Goal: Task Accomplishment & Management: Use online tool/utility

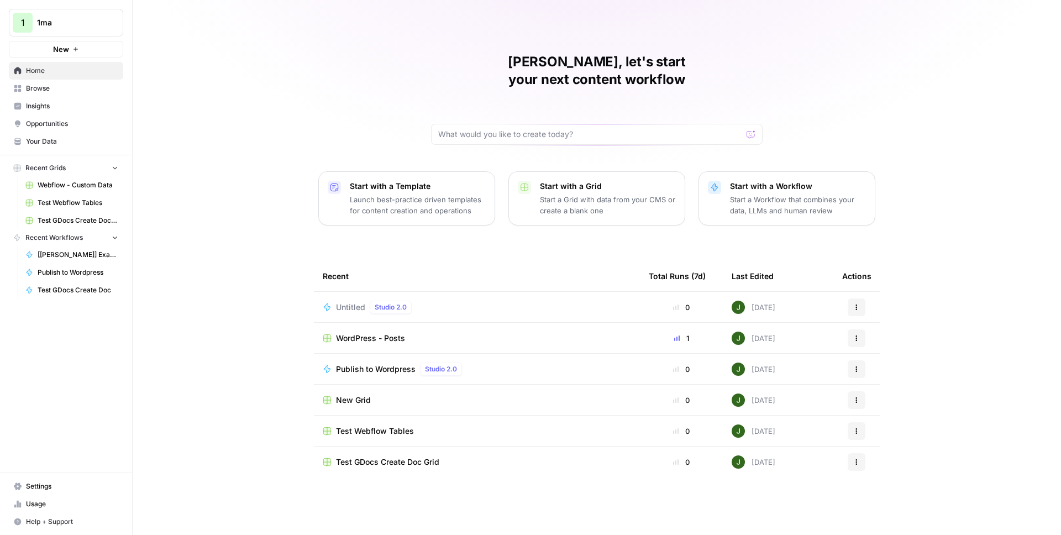
click at [355, 302] on span "Untitled" at bounding box center [350, 307] width 29 height 11
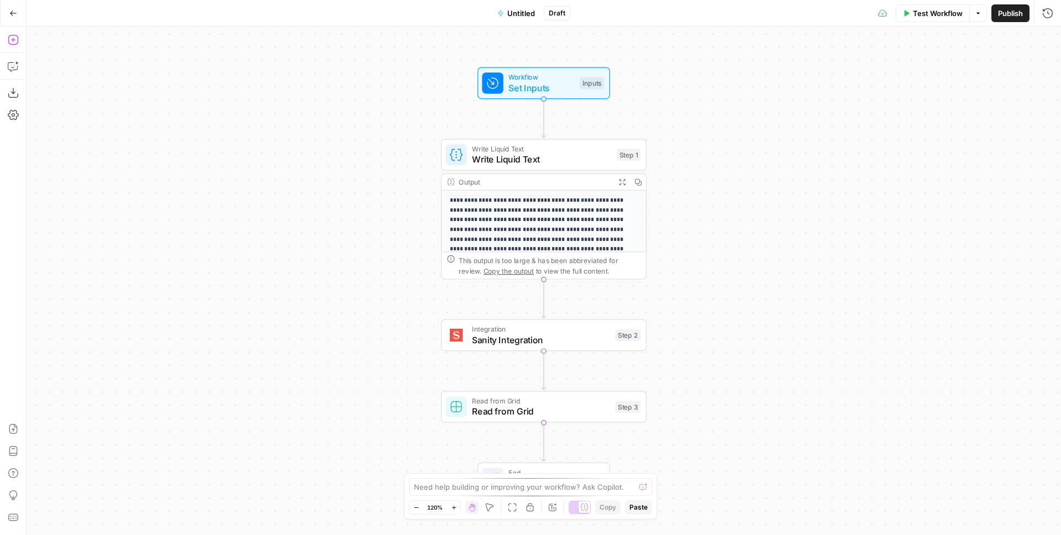
click at [16, 38] on icon "button" at bounding box center [13, 39] width 11 height 11
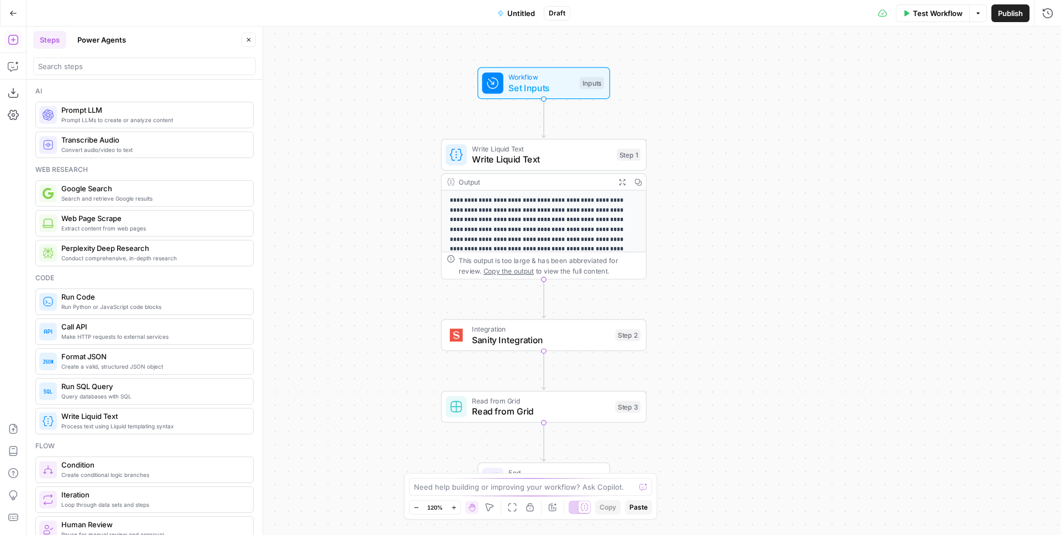
click at [142, 77] on header "Steps Power Agents Close" at bounding box center [145, 53] width 236 height 53
click at [140, 70] on input "search" at bounding box center [144, 66] width 213 height 11
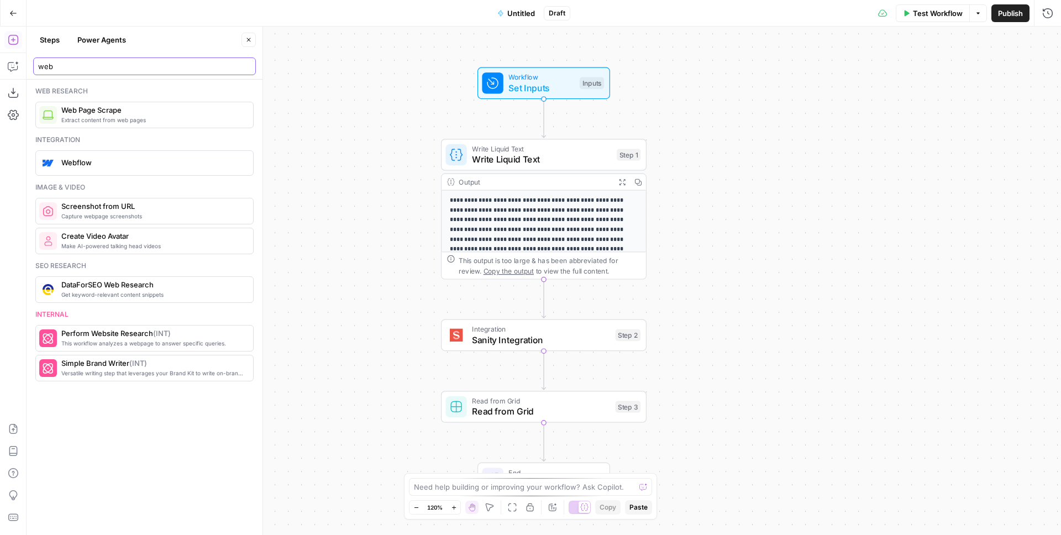
type input "web"
click at [95, 177] on div "Web research Extract content from web pages Web Page Scrape Integration Webflow…" at bounding box center [145, 307] width 236 height 455
click at [100, 165] on span "Webflow" at bounding box center [152, 162] width 183 height 11
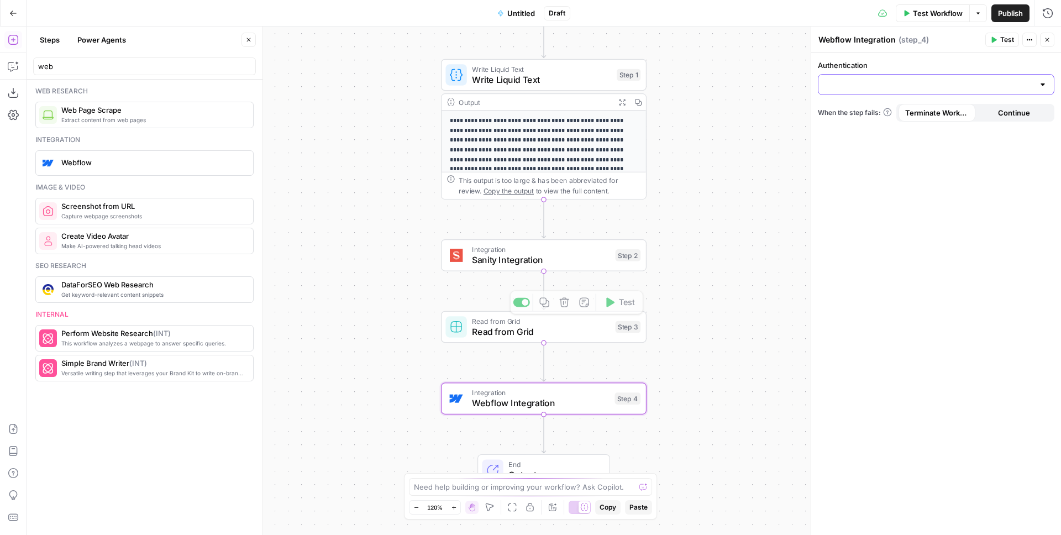
click at [843, 87] on input "Authentication" at bounding box center [929, 84] width 209 height 11
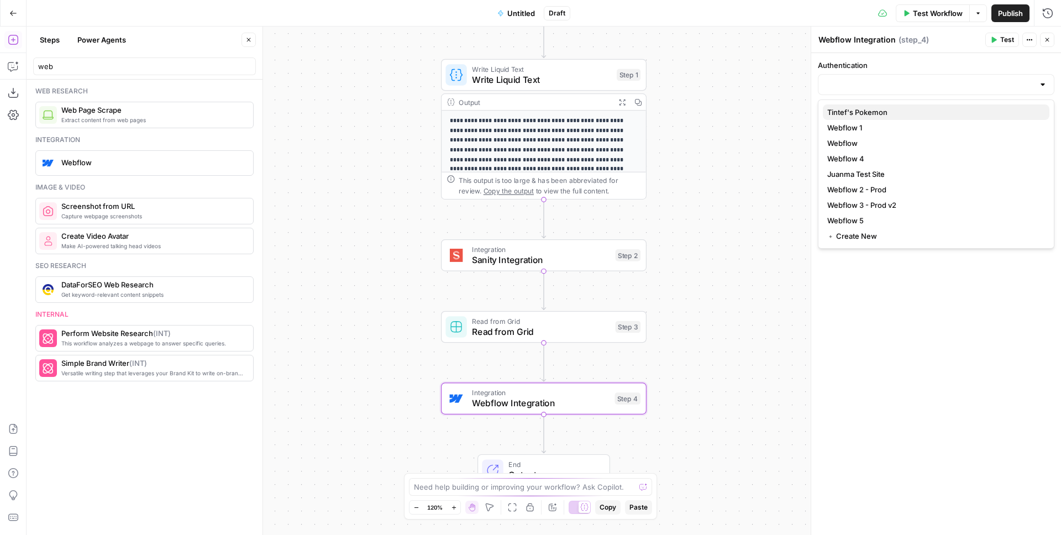
click at [852, 112] on span "Tintef's Pokemon" at bounding box center [934, 112] width 213 height 11
type input "Tintef's Pokemon"
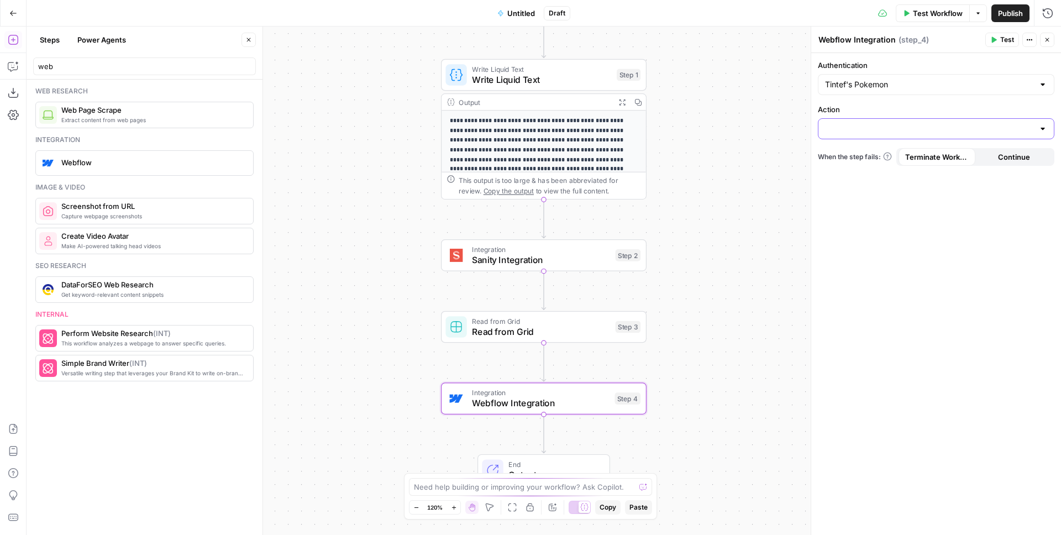
click at [849, 128] on input "Action" at bounding box center [929, 128] width 209 height 11
click at [877, 160] on div "No results" at bounding box center [936, 158] width 227 height 11
click at [879, 245] on div "Authentication Tintef's Pokemon Action When the step fails: Terminate Workflow …" at bounding box center [936, 294] width 250 height 482
click at [870, 129] on input "Action" at bounding box center [929, 128] width 209 height 11
drag, startPoint x: 868, startPoint y: 223, endPoint x: 870, endPoint y: 198, distance: 25.5
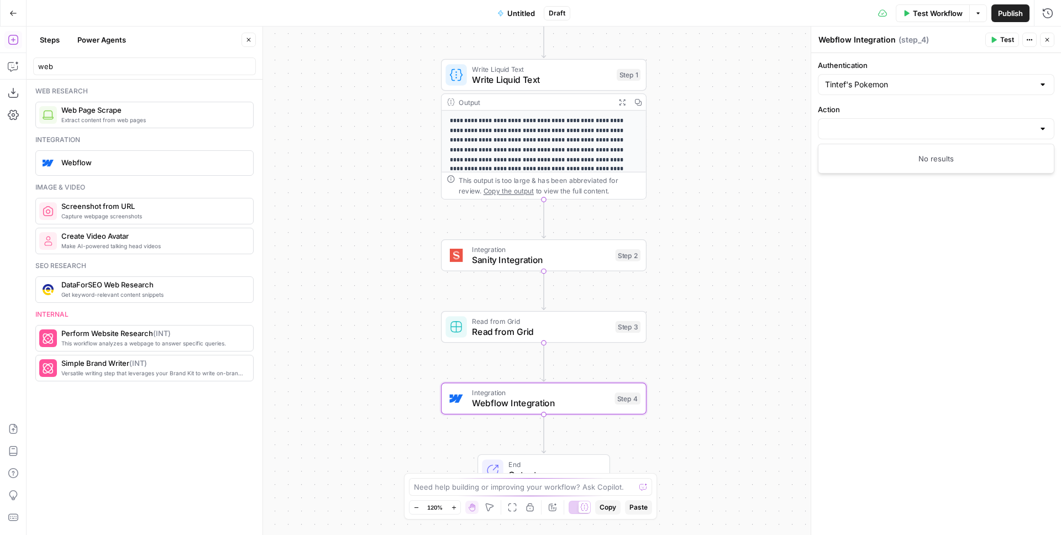
click at [868, 221] on div "Authentication Tintef's Pokemon Action When the step fails: Terminate Workflow …" at bounding box center [936, 294] width 250 height 482
click at [872, 93] on div "Tintef's Pokemon" at bounding box center [936, 84] width 237 height 21
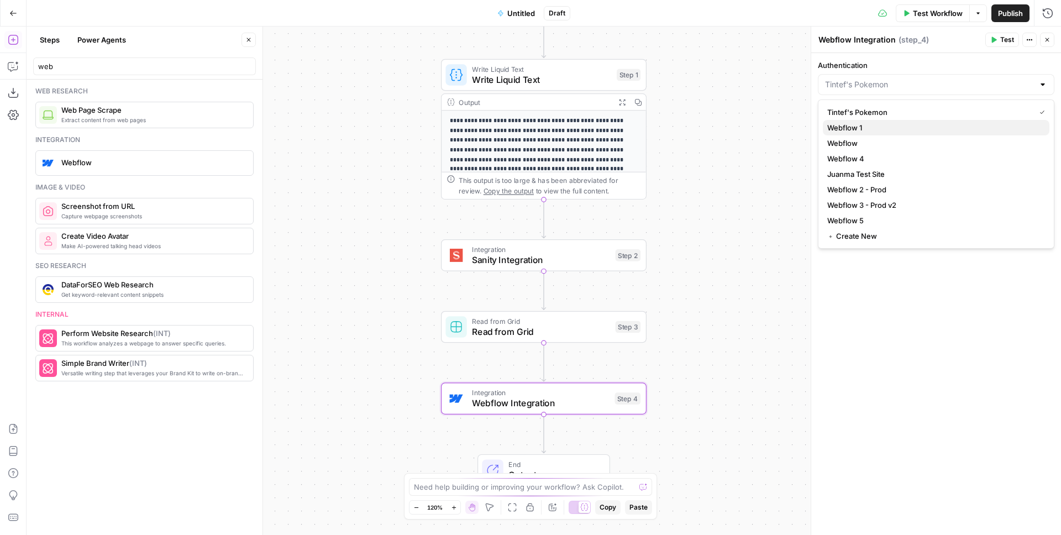
click at [862, 130] on span "Webflow 1" at bounding box center [934, 127] width 213 height 11
type input "Webflow 1"
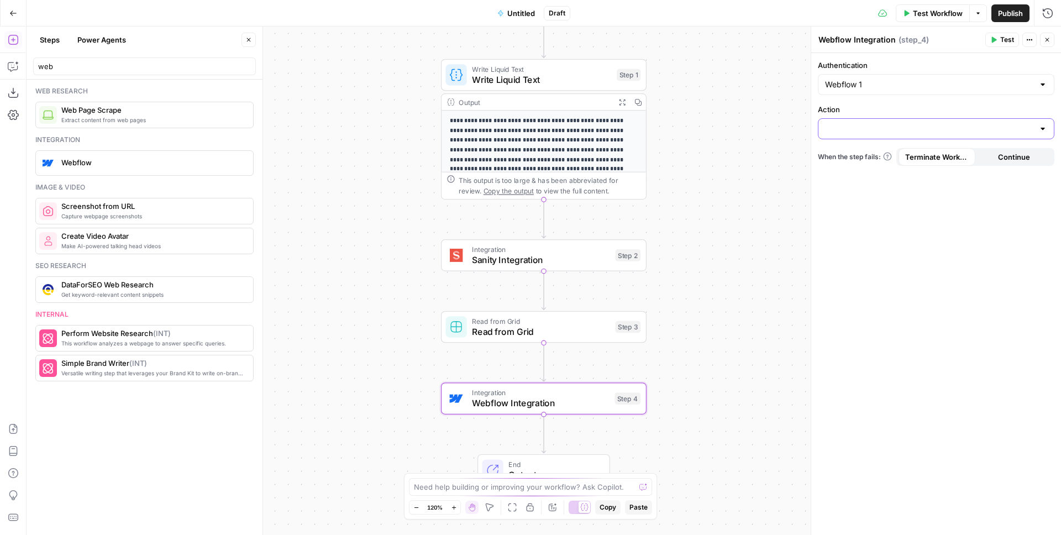
click at [862, 124] on input "Action" at bounding box center [929, 128] width 209 height 11
drag, startPoint x: 918, startPoint y: 212, endPoint x: 931, endPoint y: 186, distance: 28.4
click at [919, 212] on div "Authentication Webflow 1 Action When the step fails: Terminate Workflow Continue" at bounding box center [936, 294] width 250 height 482
drag, startPoint x: 567, startPoint y: 403, endPoint x: 574, endPoint y: 396, distance: 9.8
click at [567, 402] on span "Webflow Integration" at bounding box center [540, 403] width 137 height 13
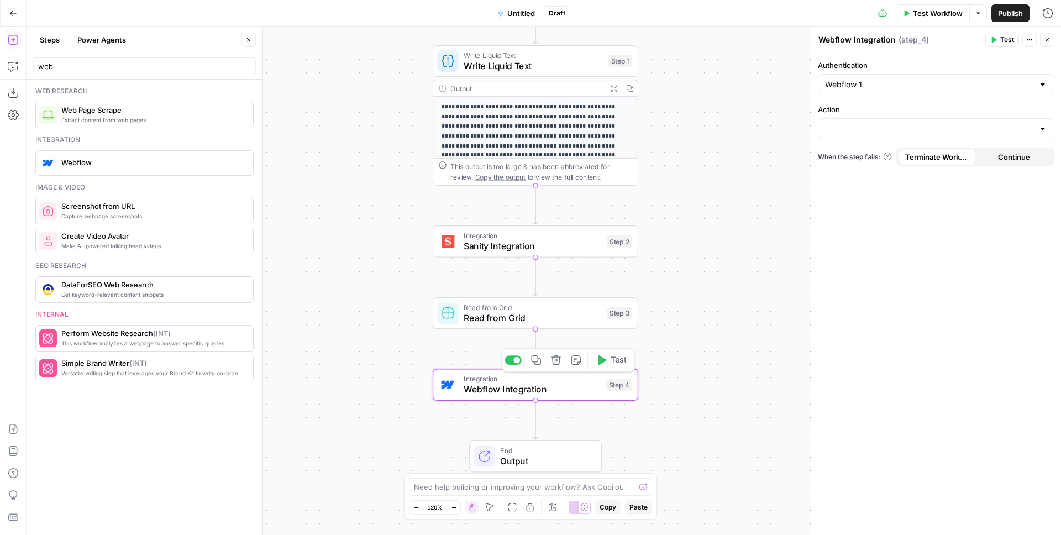
drag, startPoint x: 700, startPoint y: 306, endPoint x: 729, endPoint y: 178, distance: 131.0
click at [645, 249] on div "Workflow Set Inputs Inputs Write Liquid Text Write Liquid Text Step 1 Output Ex…" at bounding box center [544, 281] width 1035 height 509
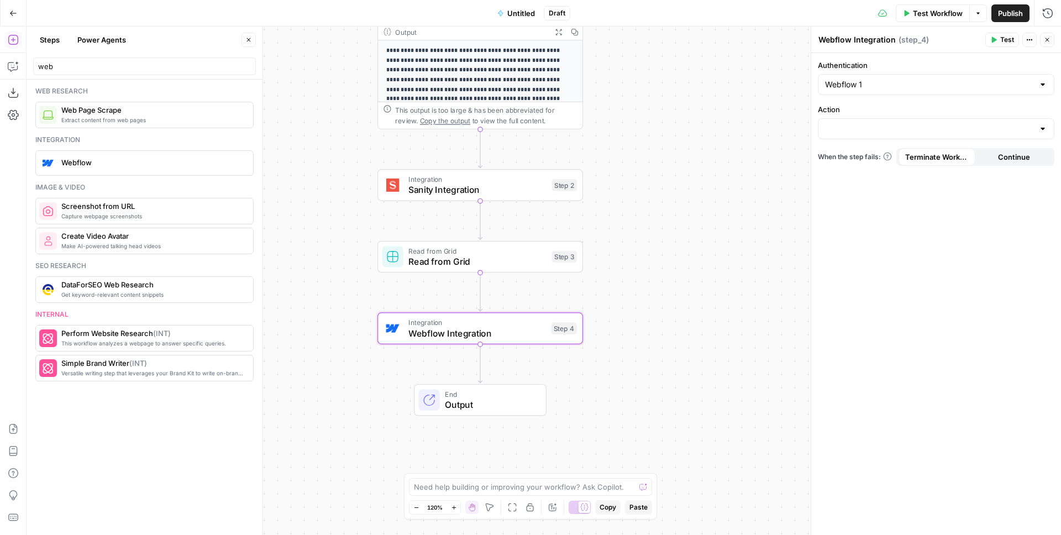
click at [1053, 38] on button "Close" at bounding box center [1047, 40] width 14 height 14
click at [514, 338] on span "Webflow Integration" at bounding box center [477, 333] width 137 height 13
click at [866, 133] on input "Action" at bounding box center [929, 128] width 209 height 11
click at [809, 126] on div at bounding box center [811, 281] width 11 height 509
click at [1051, 43] on button "Close" at bounding box center [1047, 40] width 14 height 14
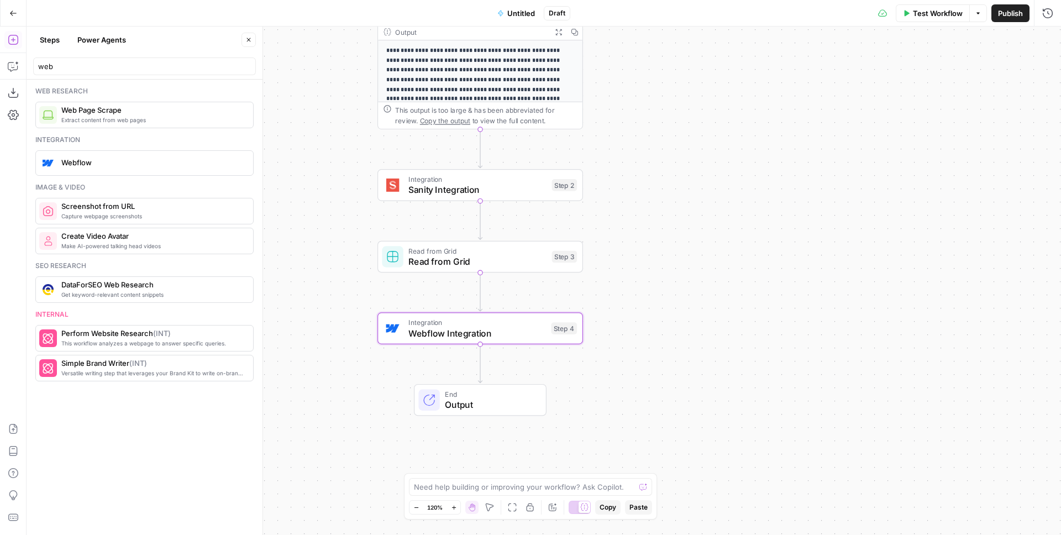
click at [512, 334] on span "Webflow Integration" at bounding box center [477, 333] width 137 height 13
click at [896, 124] on input "Action" at bounding box center [929, 128] width 209 height 11
drag, startPoint x: 857, startPoint y: 265, endPoint x: 800, endPoint y: 256, distance: 57.6
click at [857, 265] on div "Authentication Webflow 1 Action When the step fails: Terminate Workflow Continue" at bounding box center [936, 294] width 250 height 482
click at [478, 186] on span "Sanity Integration" at bounding box center [478, 189] width 138 height 13
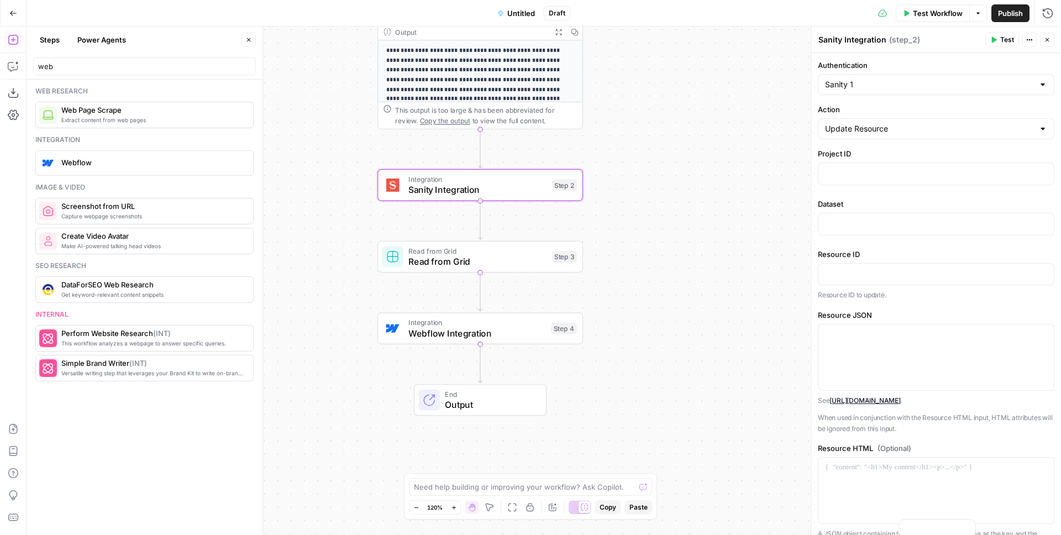
click at [918, 76] on div "Sanity 1" at bounding box center [936, 84] width 237 height 21
click at [918, 76] on div at bounding box center [936, 84] width 237 height 21
type input "Sanity 1"
click at [871, 58] on div "Authentication Sanity 1 Action Update Resource Project ID Dataset Resource ID R…" at bounding box center [936, 329] width 250 height 552
click at [868, 129] on input "Action" at bounding box center [929, 128] width 209 height 11
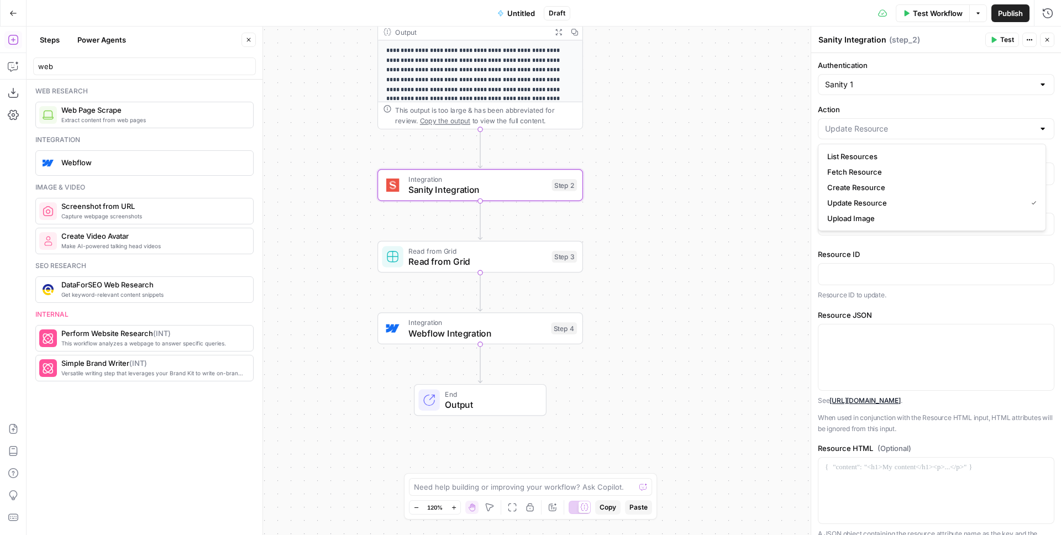
type input "Update Resource"
click at [879, 104] on label "Action" at bounding box center [936, 109] width 237 height 11
click at [879, 123] on input "Update Resource" at bounding box center [929, 128] width 209 height 11
type input "Update Resource"
click at [1048, 35] on button "Close" at bounding box center [1047, 40] width 14 height 14
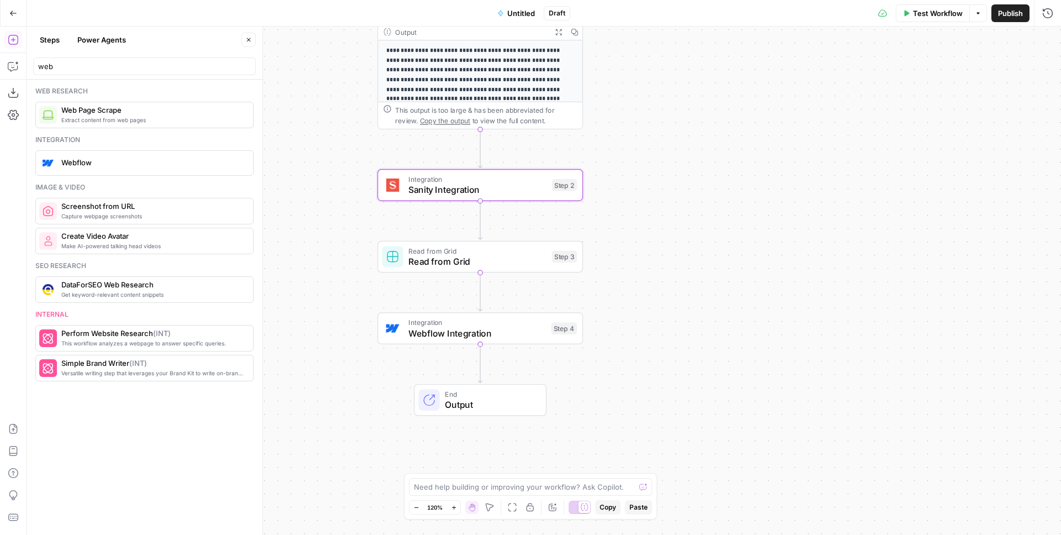
click at [504, 192] on span "Sanity Integration" at bounding box center [478, 189] width 138 height 13
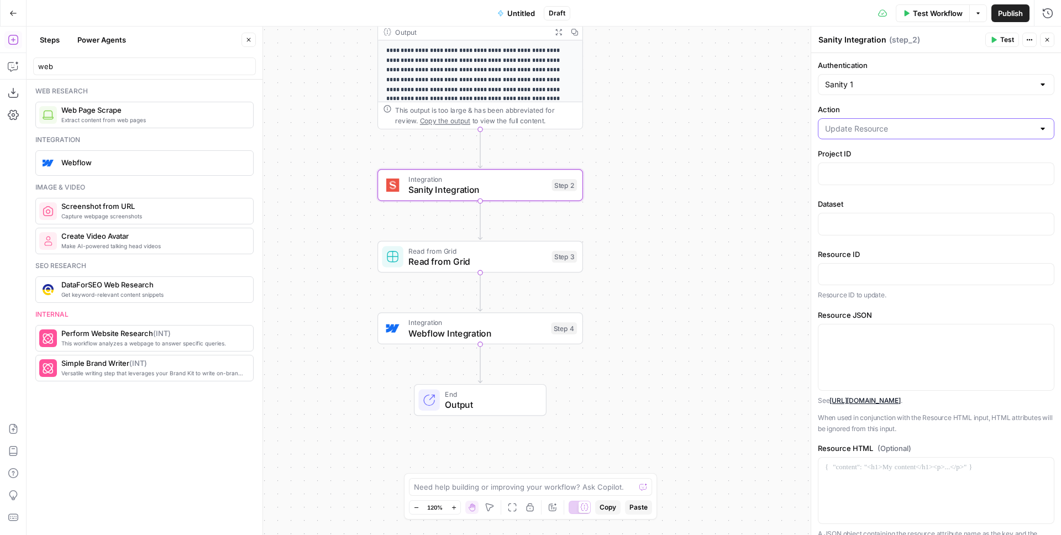
click at [868, 133] on input "Action" at bounding box center [929, 128] width 209 height 11
type input "Update Resource"
click at [766, 111] on div "Workflow Set Inputs Inputs Write Liquid Text Write Liquid Text Step 1 Output Ex…" at bounding box center [544, 281] width 1035 height 509
click at [527, 332] on span "Webflow Integration" at bounding box center [477, 333] width 137 height 13
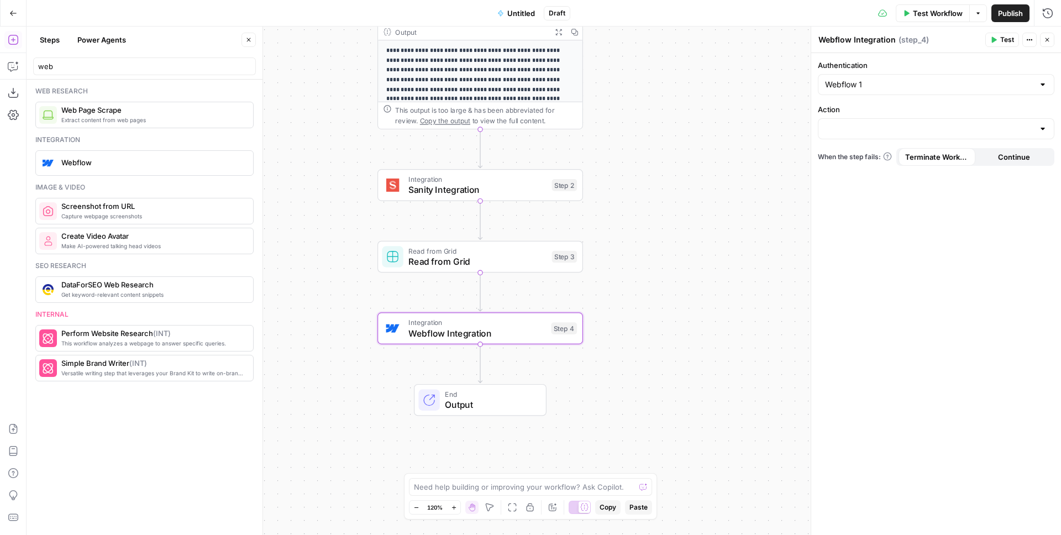
click at [857, 141] on div "Authentication Webflow 1 Action When the step fails: Terminate Workflow Continue" at bounding box center [936, 294] width 250 height 482
click at [857, 129] on input "Action" at bounding box center [929, 128] width 209 height 11
click at [860, 153] on span "Create Collection Item" at bounding box center [934, 156] width 213 height 11
type input "Create Collection Item"
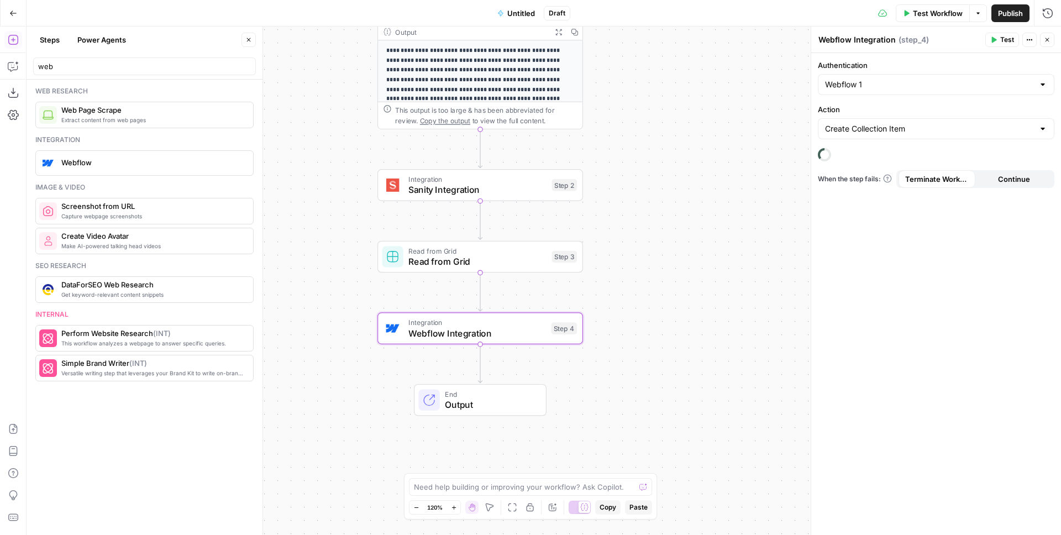
click at [858, 178] on span "When the step fails:" at bounding box center [855, 179] width 74 height 10
click at [849, 169] on input "Site" at bounding box center [929, 172] width 209 height 11
click at [867, 177] on input "Site" at bounding box center [929, 172] width 209 height 11
click at [1048, 45] on button "Close" at bounding box center [1047, 40] width 14 height 14
click at [549, 332] on div "Integration Webflow Integration Step 4 Copy step Delete step Add Note Test" at bounding box center [479, 328] width 195 height 23
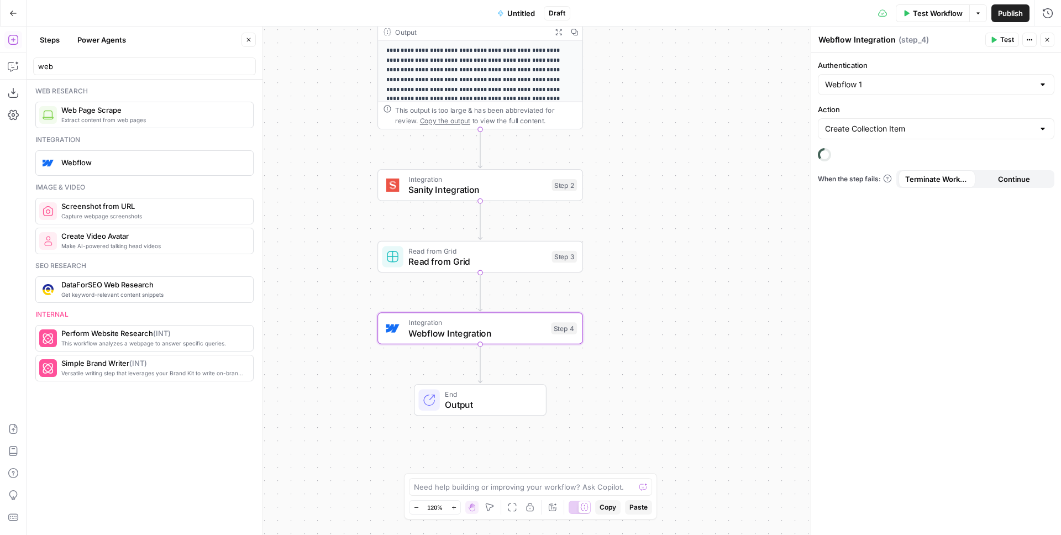
click at [873, 139] on div "Authentication Webflow 1 Action Create Collection Item When the step fails: Ter…" at bounding box center [936, 294] width 250 height 482
click at [124, 65] on input "web" at bounding box center [144, 66] width 213 height 11
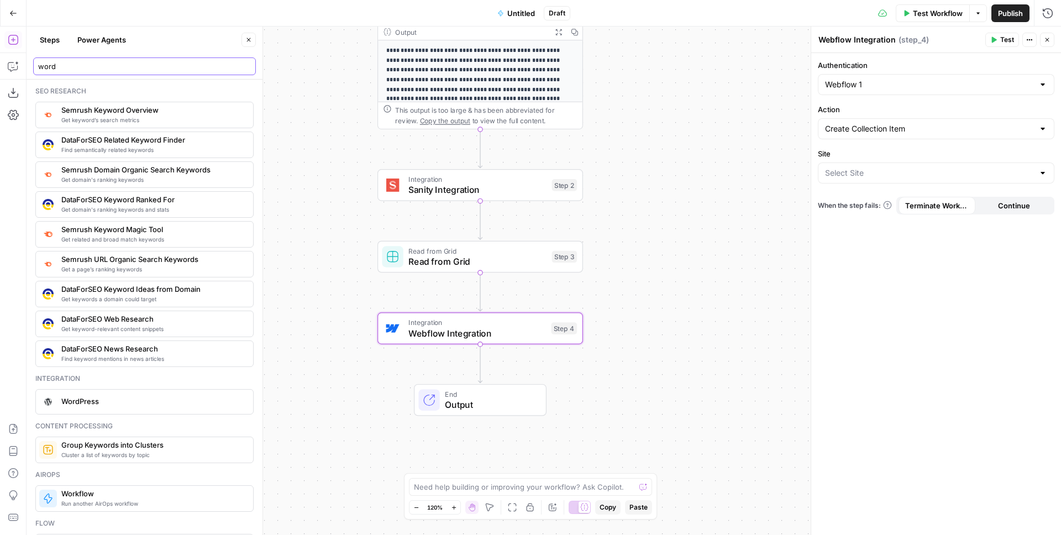
type input "word"
click at [93, 392] on div "WordPress" at bounding box center [144, 401] width 218 height 25
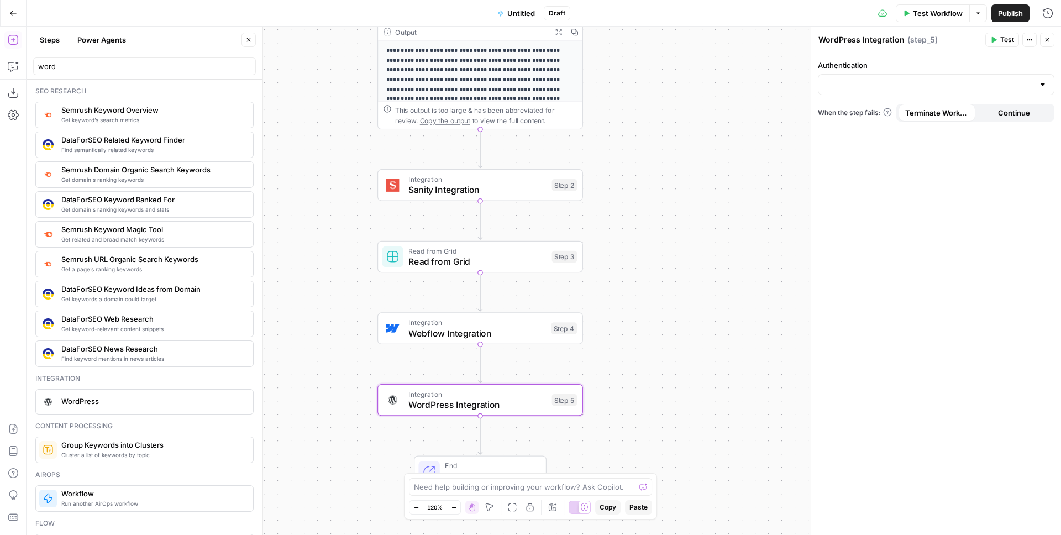
click at [871, 102] on div "Authentication When the step fails: Terminate Workflow Continue" at bounding box center [936, 294] width 250 height 482
click at [867, 95] on div at bounding box center [936, 84] width 237 height 21
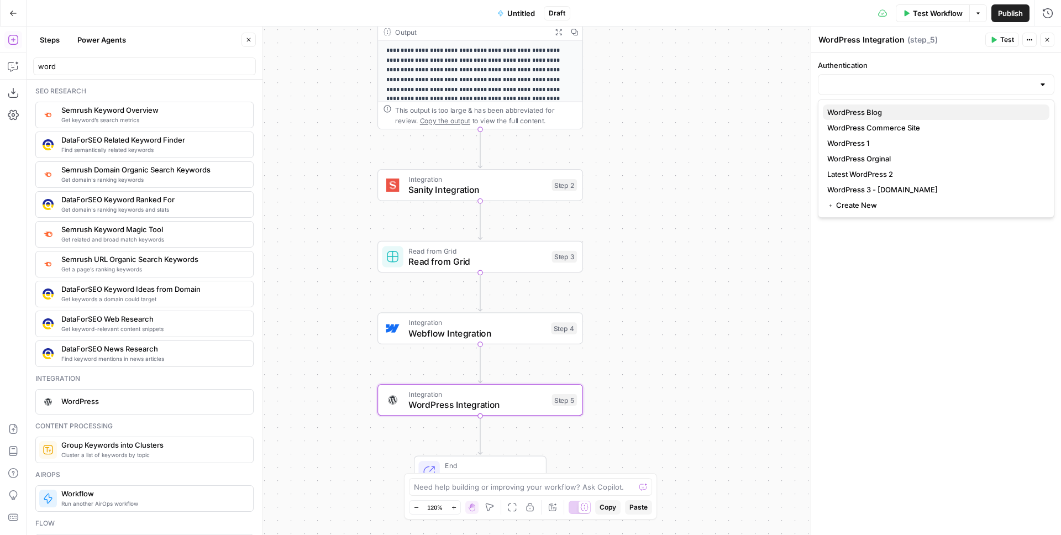
click at [862, 108] on span "WordPress Blog" at bounding box center [934, 112] width 213 height 11
type input "WordPress Blog"
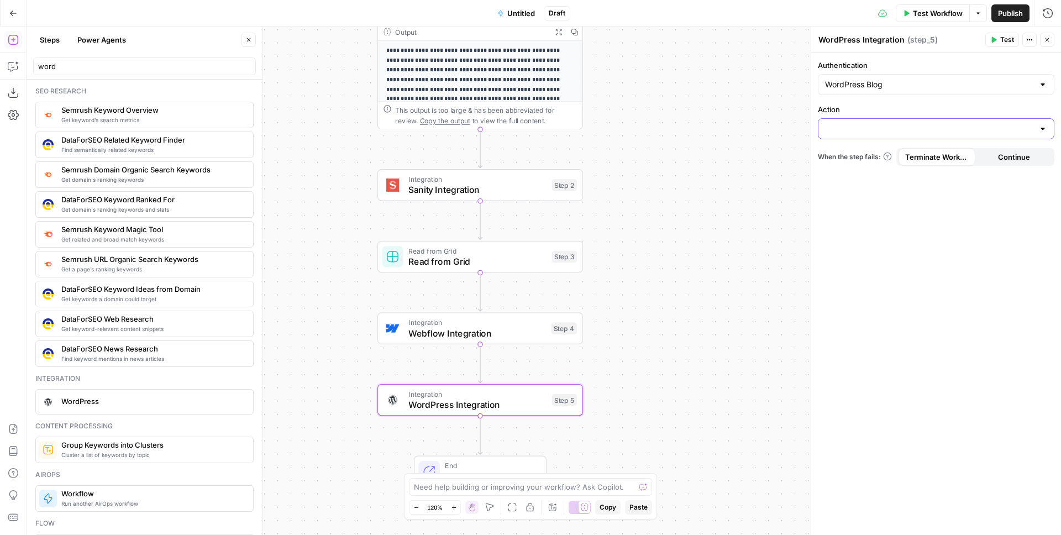
click at [865, 130] on input "Action" at bounding box center [929, 128] width 209 height 11
drag, startPoint x: 876, startPoint y: 247, endPoint x: 888, endPoint y: 107, distance: 140.4
click at [877, 247] on div "Authentication WordPress Blog Action When the step fails: Terminate Workflow Co…" at bounding box center [936, 294] width 250 height 482
click at [883, 72] on div "Authentication WordPress Blog" at bounding box center [936, 77] width 237 height 35
click at [1048, 41] on icon "button" at bounding box center [1047, 39] width 7 height 7
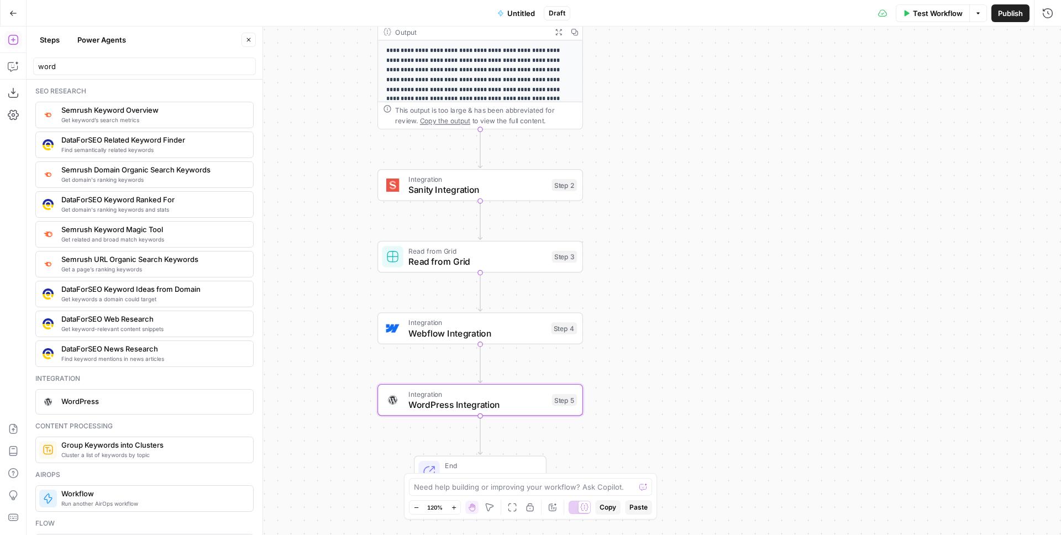
click at [482, 396] on span "Integration" at bounding box center [478, 394] width 138 height 11
click at [886, 124] on input "Action" at bounding box center [929, 128] width 209 height 11
click at [852, 158] on span "Create Post" at bounding box center [934, 156] width 213 height 11
type input "Create Post"
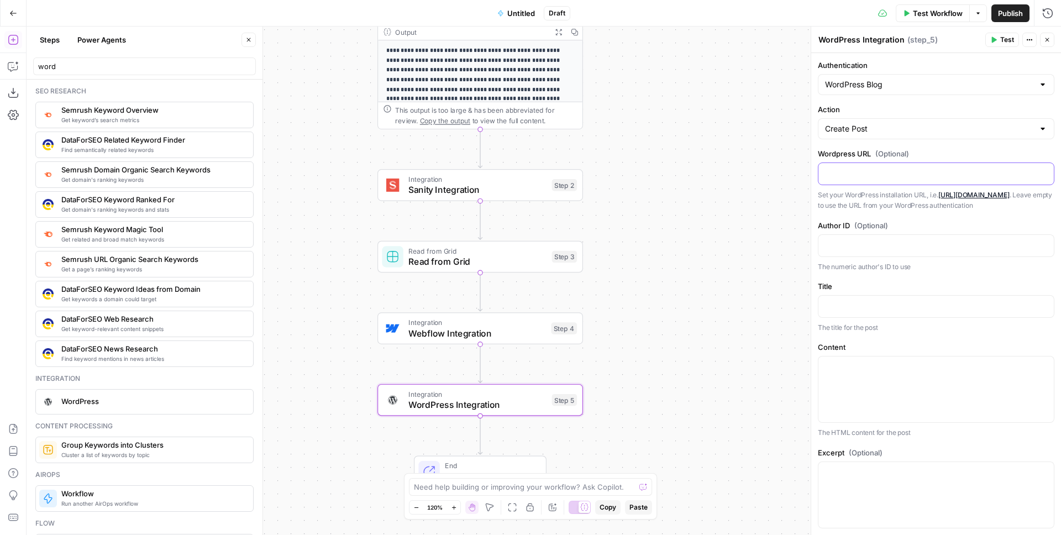
click at [871, 170] on p at bounding box center [936, 172] width 222 height 11
click at [844, 250] on p at bounding box center [936, 244] width 222 height 11
click at [863, 174] on p at bounding box center [936, 172] width 222 height 11
click at [852, 244] on div at bounding box center [936, 245] width 237 height 23
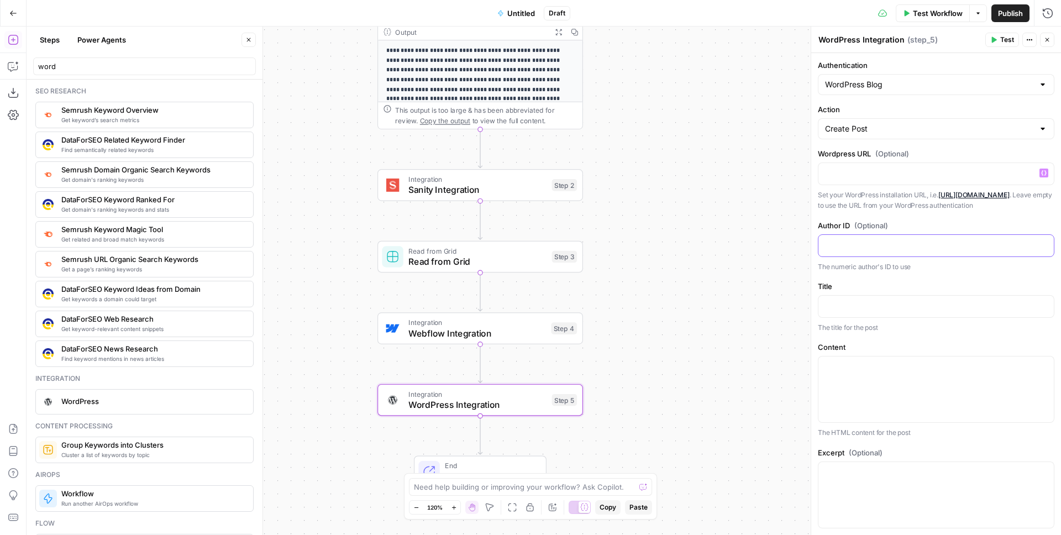
click at [851, 250] on p at bounding box center [936, 244] width 222 height 11
click at [840, 311] on p at bounding box center [936, 305] width 222 height 11
click at [876, 394] on div at bounding box center [936, 390] width 235 height 66
click at [850, 163] on div at bounding box center [936, 174] width 235 height 22
click at [736, 216] on div "Workflow Set Inputs Inputs Write Liquid Text Write Liquid Text Step 1 Output Ex…" at bounding box center [544, 281] width 1035 height 509
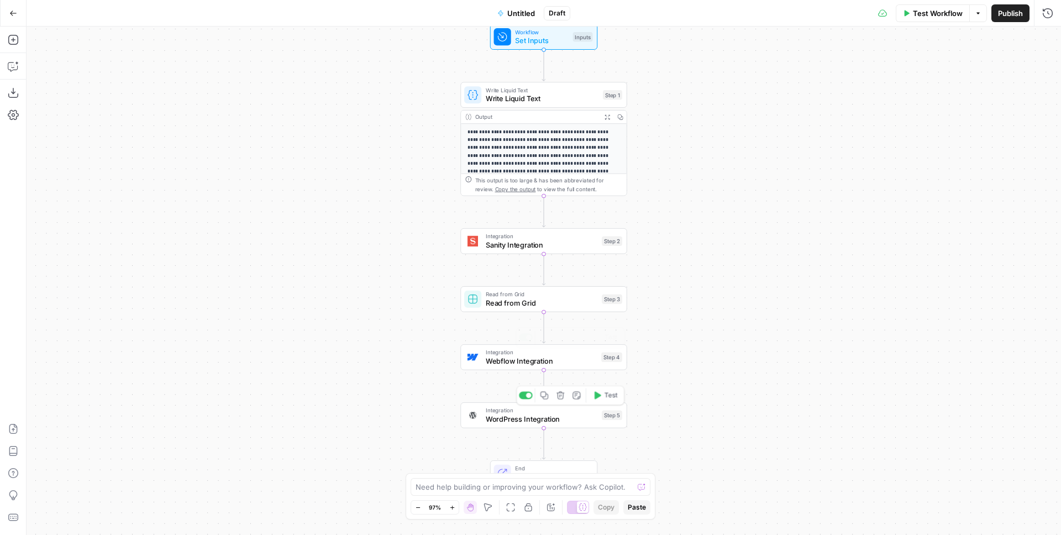
click at [540, 422] on span "WordPress Integration" at bounding box center [542, 418] width 112 height 11
type input "WordPress Blog"
click at [846, 90] on input "Authentication" at bounding box center [929, 84] width 209 height 11
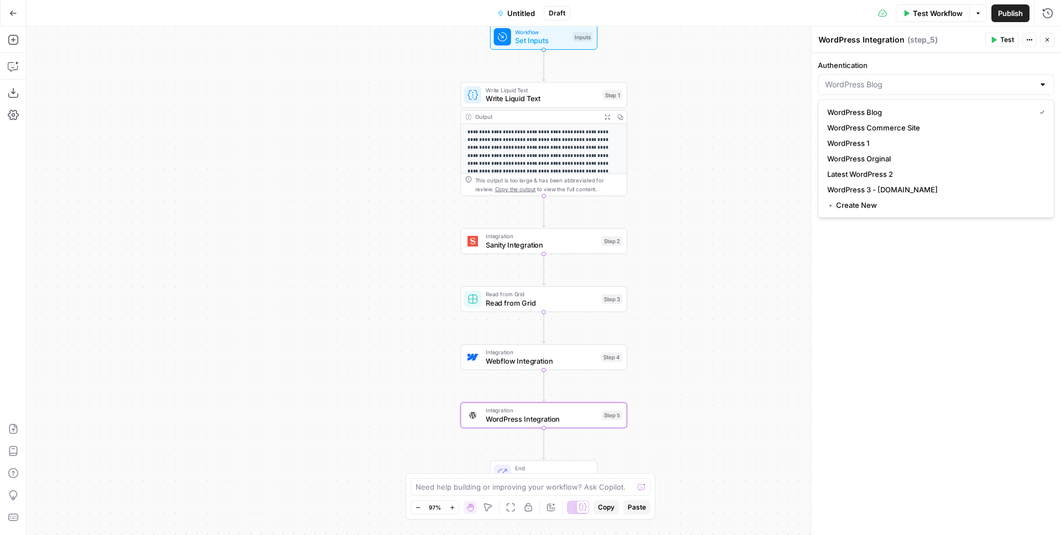
type input "WordPress Blog"
click at [755, 116] on div "Workflow Set Inputs Inputs Write Liquid Text Write Liquid Text Step 1 Output Ex…" at bounding box center [544, 281] width 1035 height 509
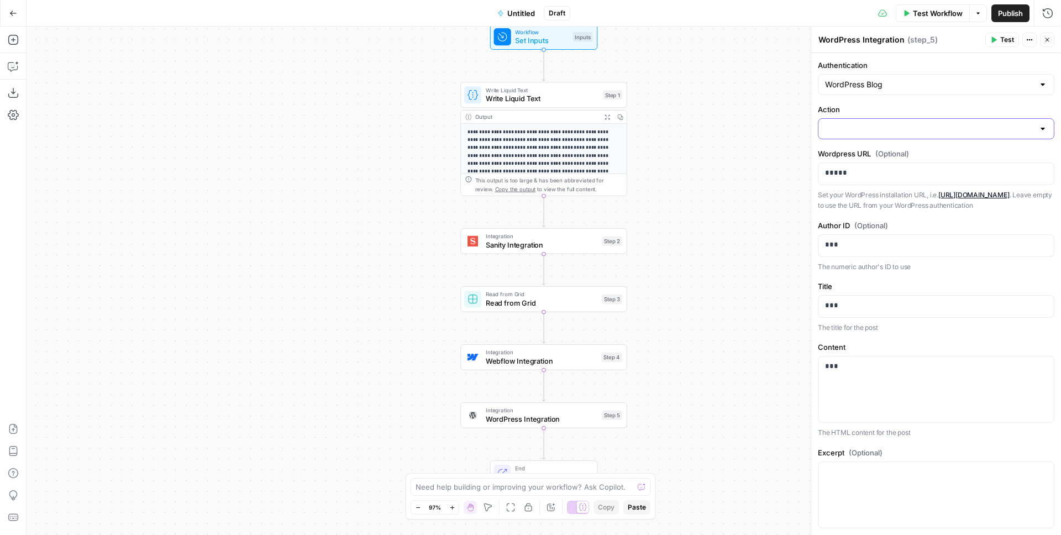
click at [833, 131] on input "Action" at bounding box center [929, 128] width 209 height 11
click at [1056, 40] on header "WordPress Integration WordPress Integration ( step_5 ) Test Actions Close" at bounding box center [936, 40] width 250 height 27
click at [1051, 41] on button "Close" at bounding box center [1047, 40] width 14 height 14
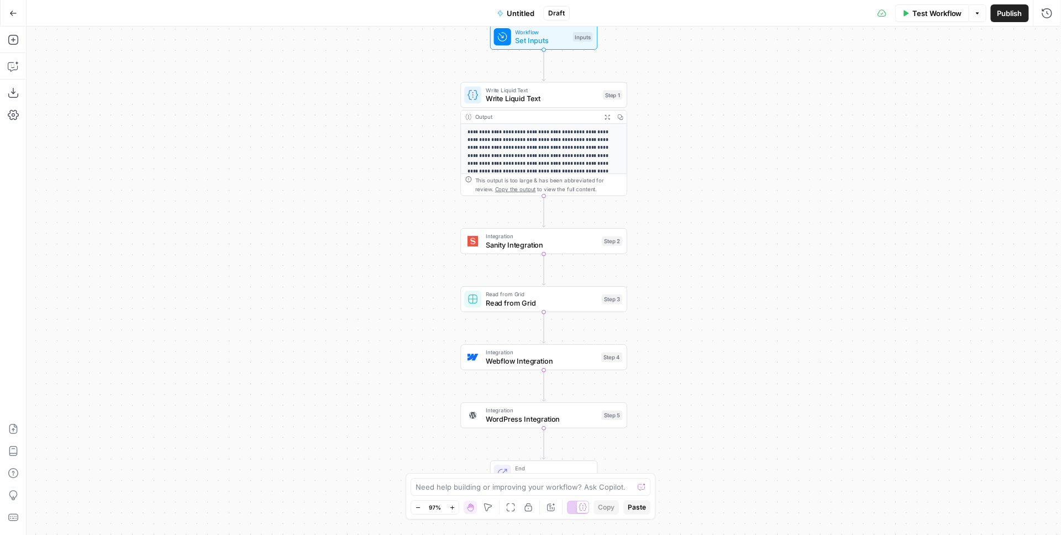
click at [577, 420] on span "WordPress Integration" at bounding box center [542, 418] width 112 height 11
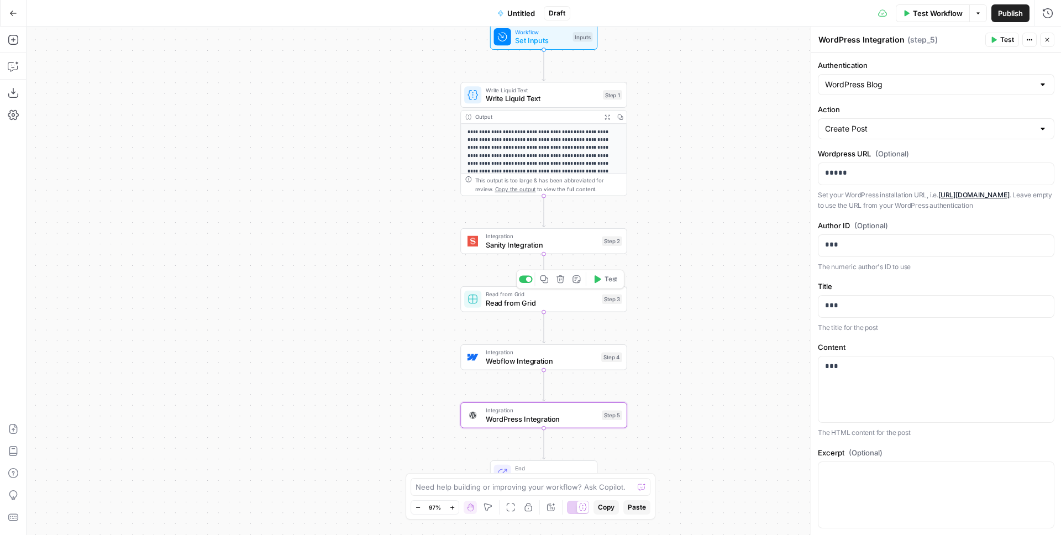
click at [533, 253] on div "Copy step" at bounding box center [544, 258] width 33 height 10
click at [533, 245] on span "Sanity Integration" at bounding box center [542, 244] width 112 height 11
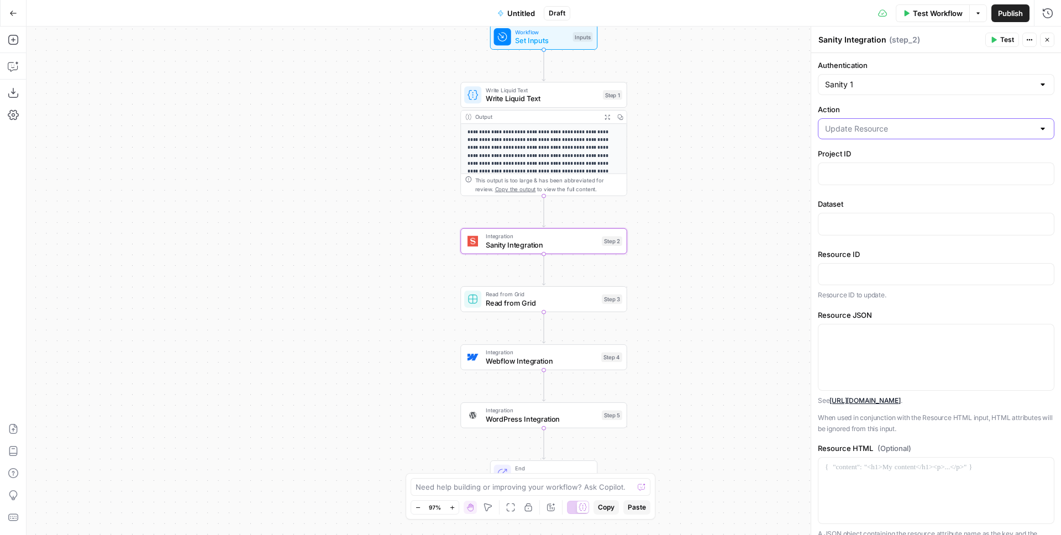
click at [883, 131] on input "Action" at bounding box center [929, 128] width 209 height 11
click at [886, 131] on input "Action" at bounding box center [929, 128] width 209 height 11
type input "Update Resource"
click at [888, 107] on label "Action" at bounding box center [936, 109] width 237 height 11
click at [888, 123] on input "Update Resource" at bounding box center [929, 128] width 209 height 11
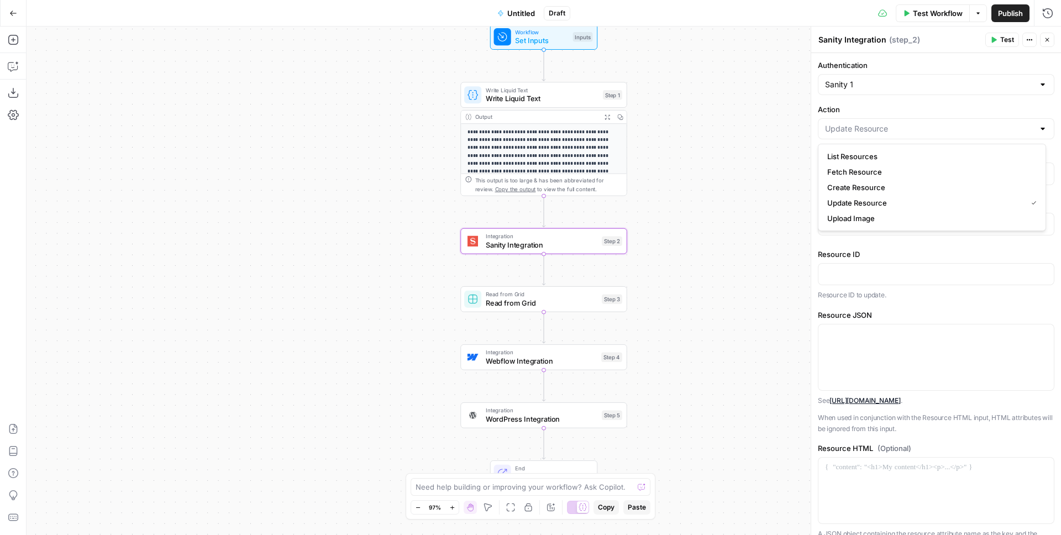
type input "Update Resource"
click at [1055, 35] on header "Sanity Integration Sanity Integration ( step_2 ) Test Actions Close" at bounding box center [936, 40] width 250 height 27
click at [1053, 36] on button "Close" at bounding box center [1047, 40] width 14 height 14
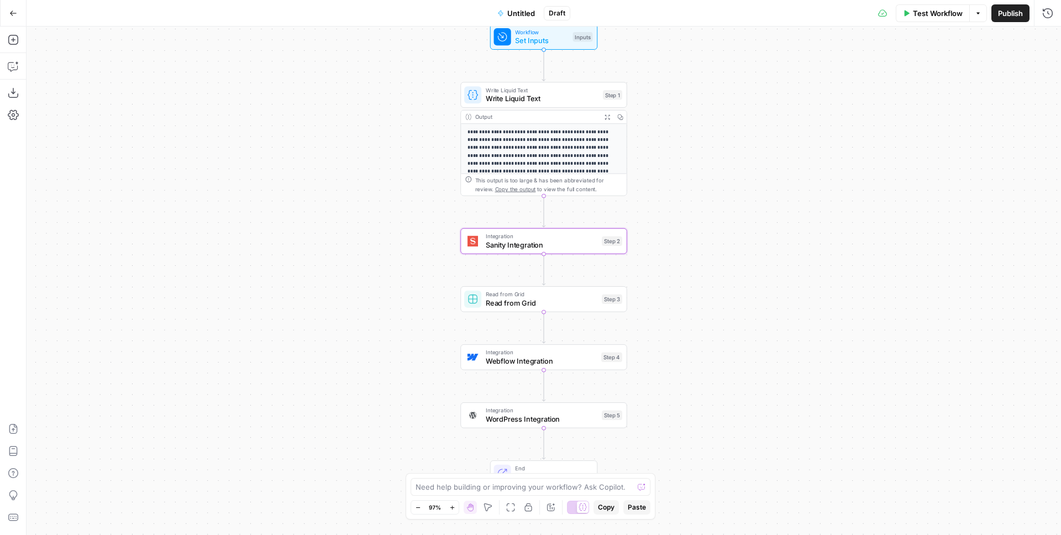
click at [850, 161] on div "Workflow Set Inputs Inputs Write Liquid Text Write Liquid Text Step 1 Output Ex…" at bounding box center [544, 281] width 1035 height 509
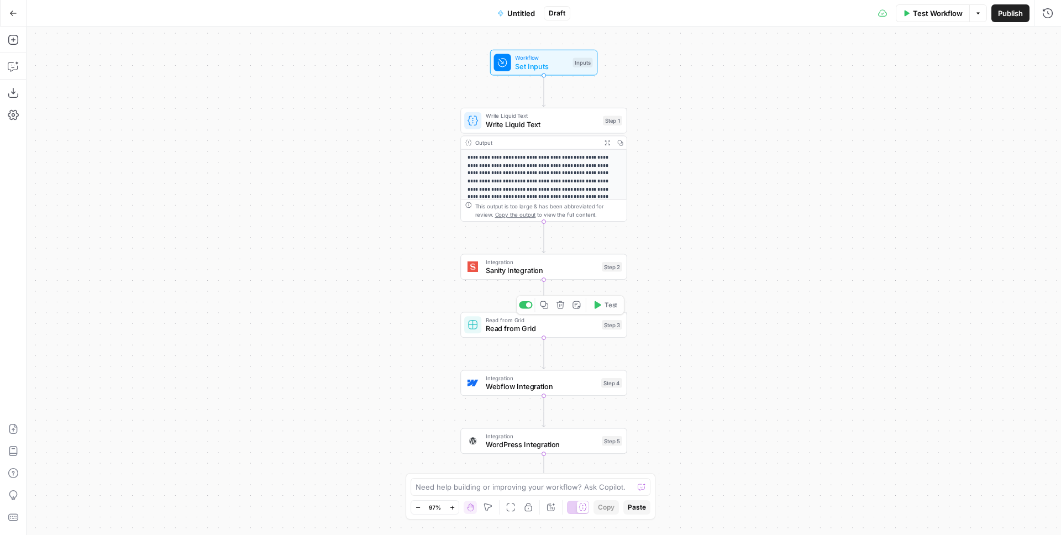
click at [515, 267] on span "Sanity Integration" at bounding box center [542, 270] width 112 height 11
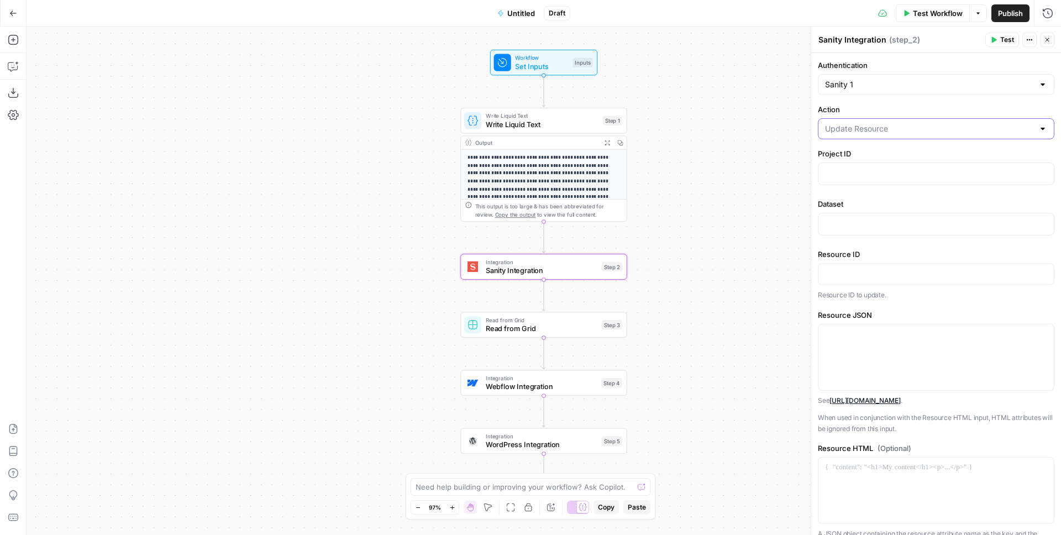
click at [881, 125] on input "Action" at bounding box center [929, 128] width 209 height 11
type input "Update Resource"
click at [768, 118] on div "Workflow Set Inputs Inputs Write Liquid Text Write Liquid Text Step 1 Output Ex…" at bounding box center [544, 281] width 1035 height 509
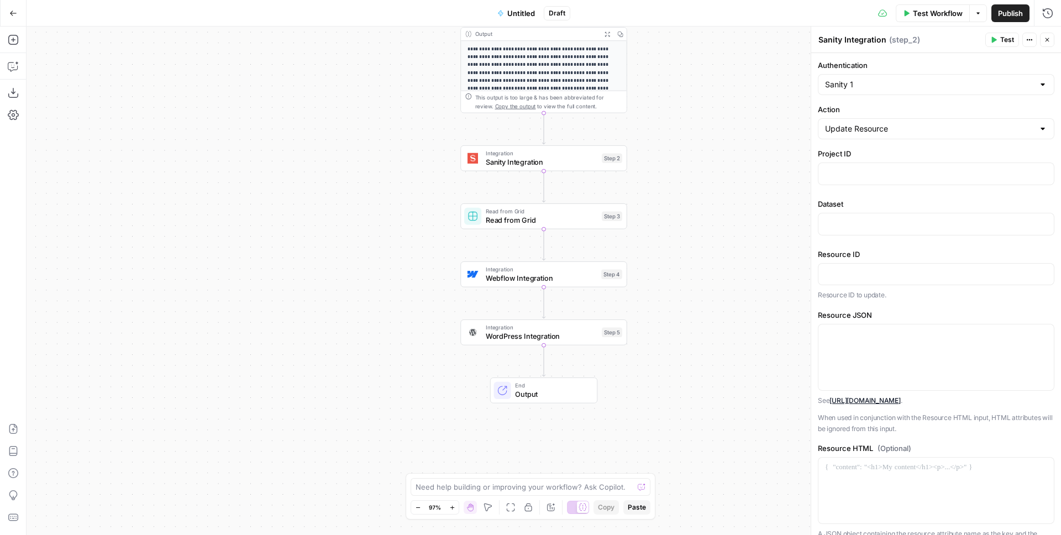
click at [573, 273] on span "Webflow Integration" at bounding box center [541, 278] width 111 height 11
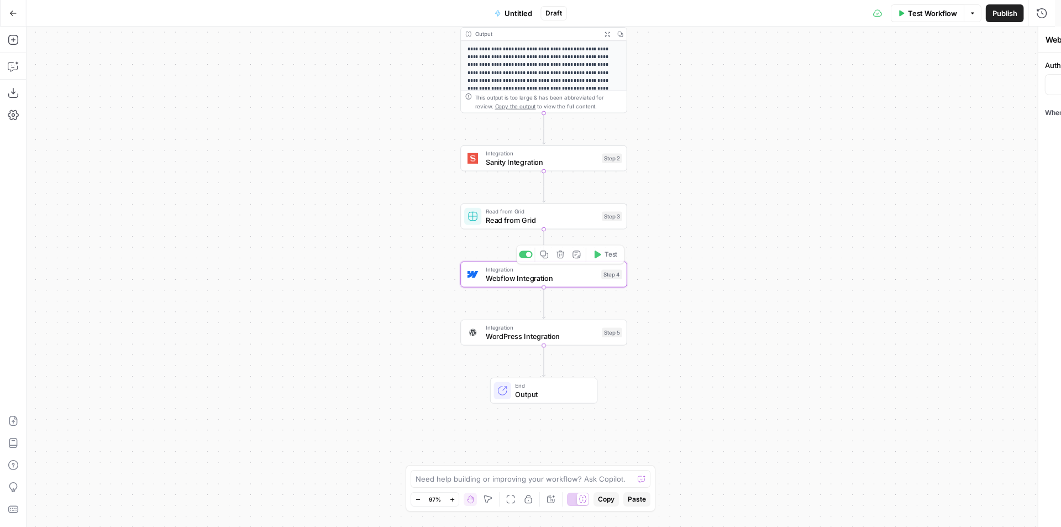
type input "Webflow 1"
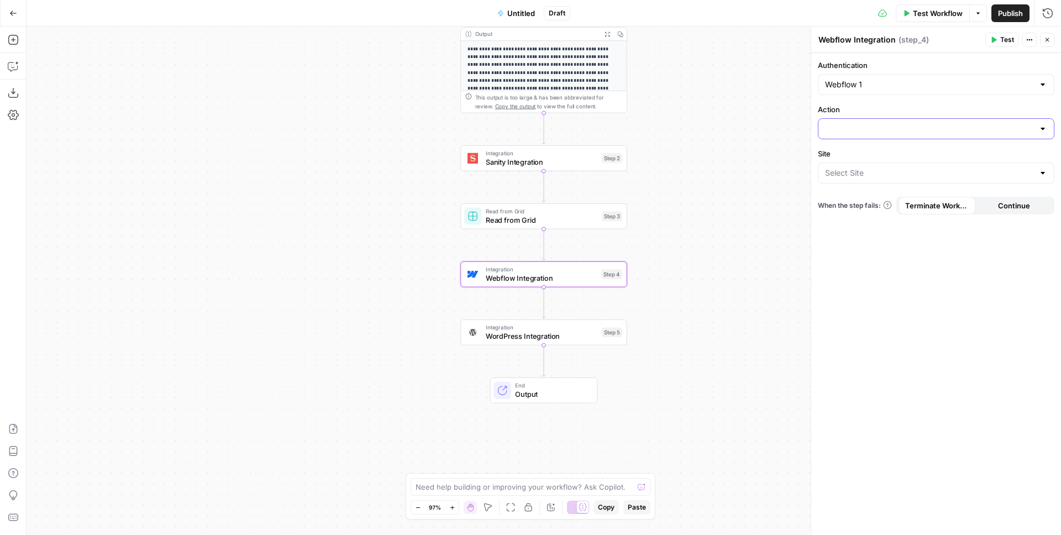
click at [861, 127] on input "Action" at bounding box center [929, 128] width 209 height 11
click at [841, 104] on label "Action" at bounding box center [936, 109] width 237 height 11
click at [841, 123] on input "Action" at bounding box center [929, 128] width 209 height 11
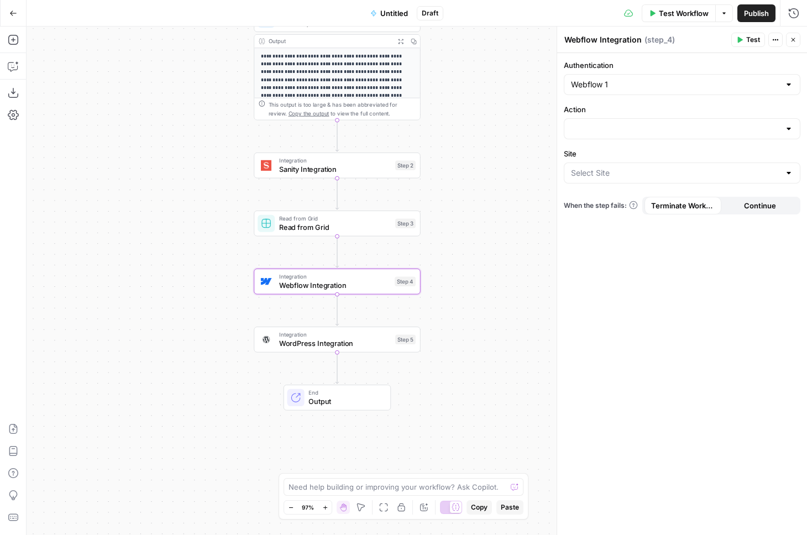
drag, startPoint x: 381, startPoint y: 179, endPoint x: 176, endPoint y: 186, distance: 205.2
click at [176, 186] on div "Workflow Set Inputs Inputs Write Liquid Text Write Liquid Text Step 1 Output Ex…" at bounding box center [417, 281] width 781 height 509
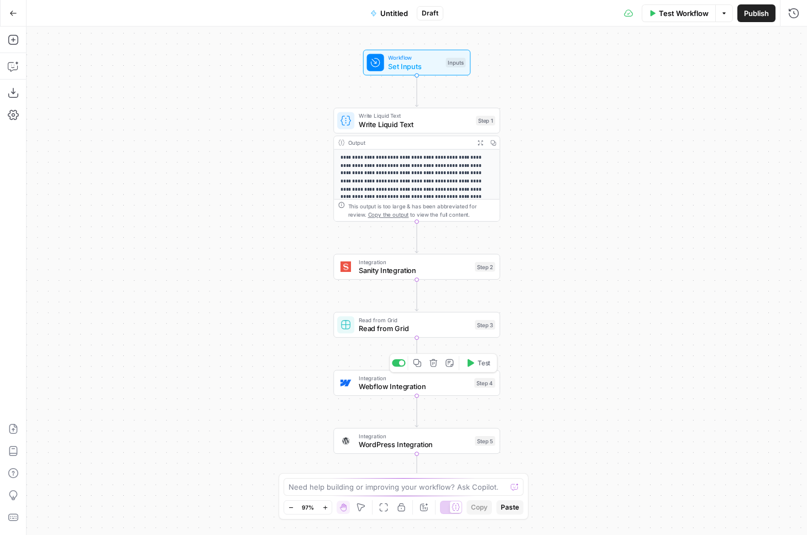
click at [452, 383] on span "Webflow Integration" at bounding box center [414, 386] width 111 height 11
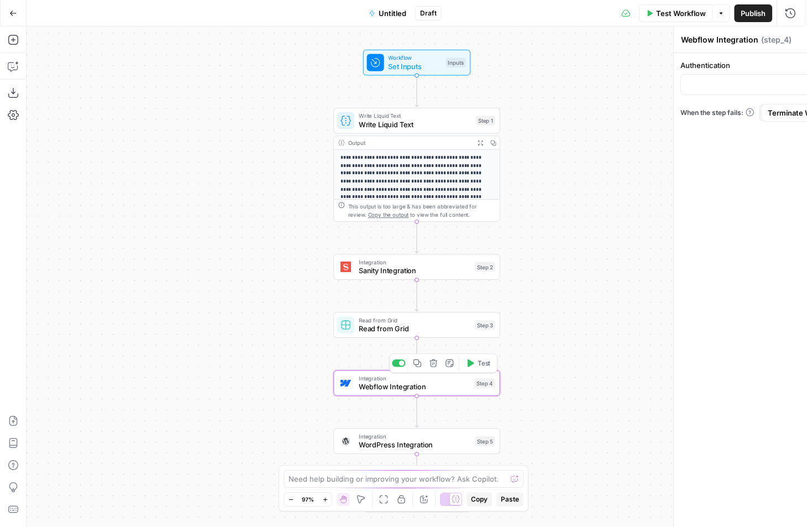
type input "Webflow 1"
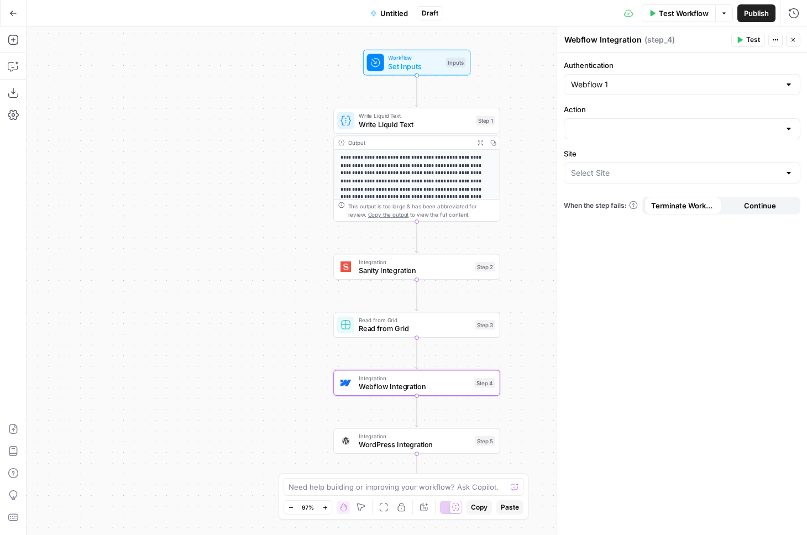
click at [605, 120] on div at bounding box center [682, 128] width 237 height 21
click at [653, 102] on div "Authentication Webflow 1 Action Site When the step fails: Terminate Workflow Co…" at bounding box center [682, 294] width 250 height 482
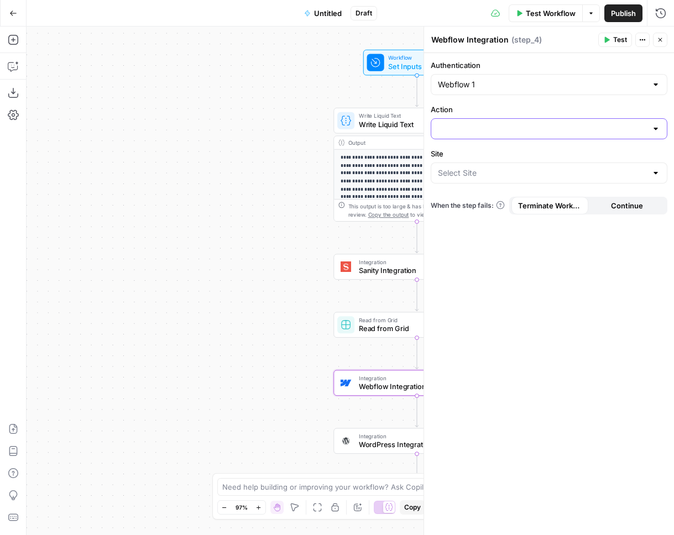
click at [490, 125] on input "Action" at bounding box center [542, 128] width 209 height 11
click at [505, 105] on label "Action" at bounding box center [549, 109] width 237 height 11
click at [505, 123] on input "Action" at bounding box center [542, 128] width 209 height 11
